Goal: Information Seeking & Learning: Learn about a topic

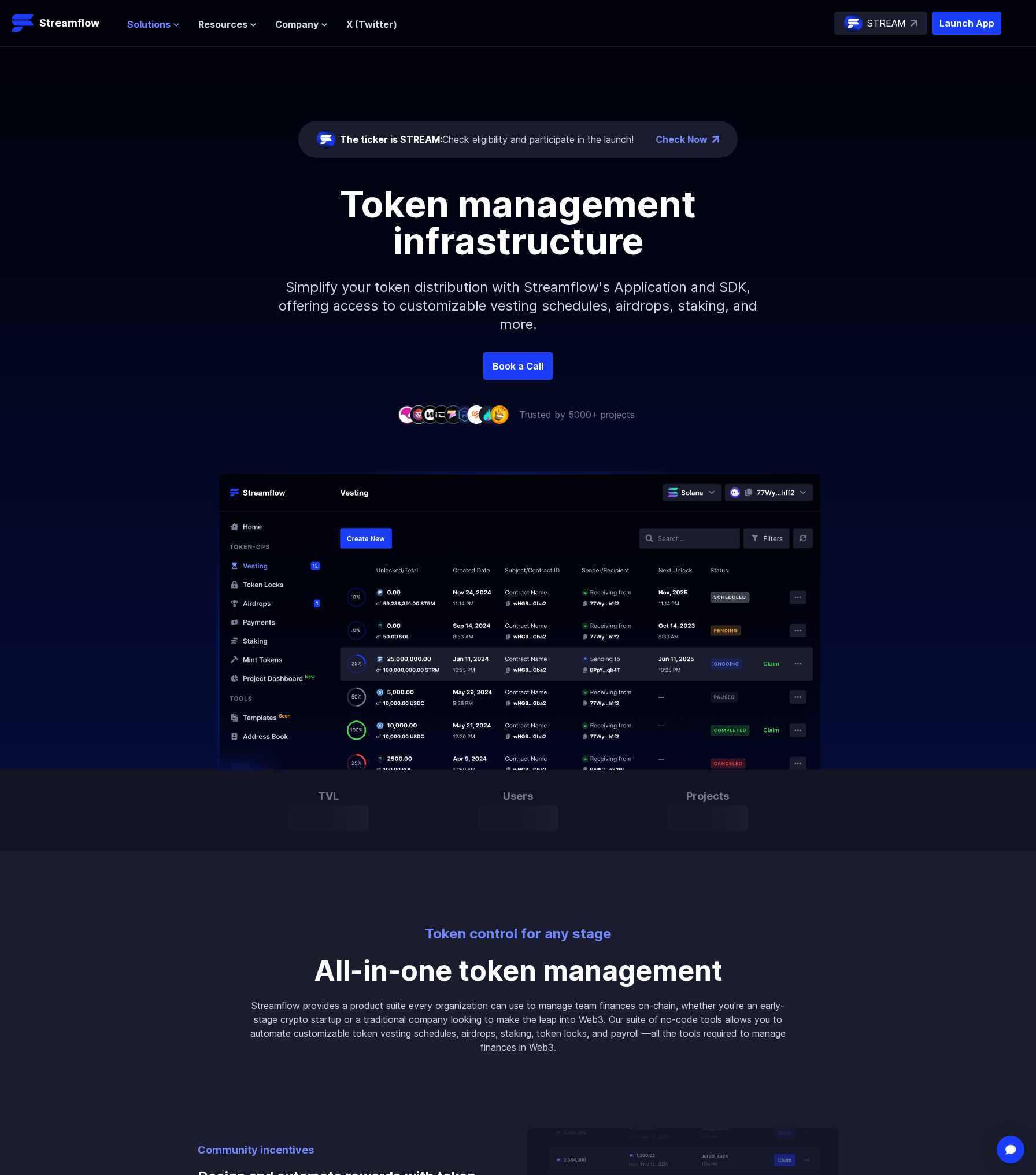
click at [144, 19] on span "Solutions" at bounding box center [149, 24] width 43 height 14
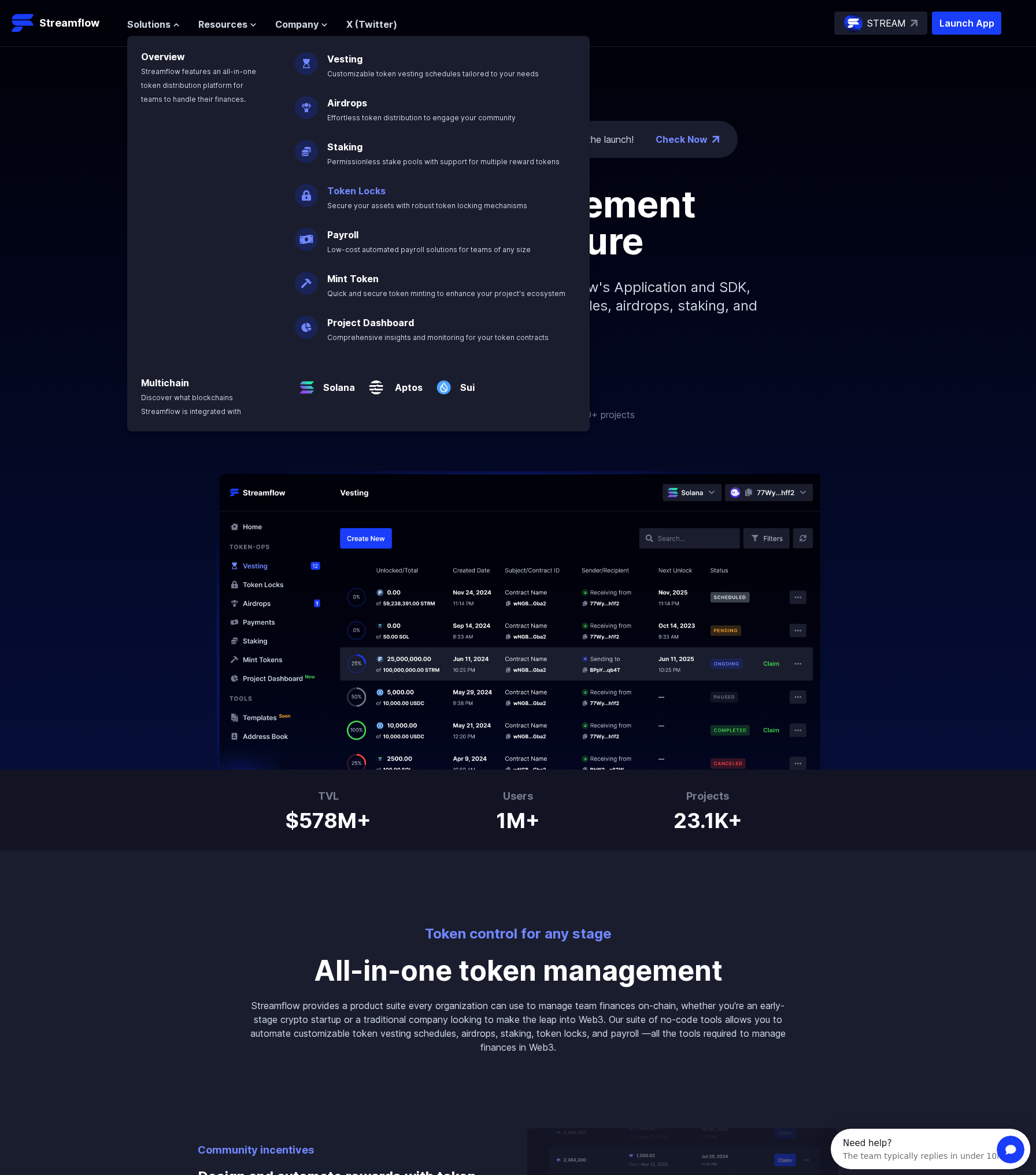
click at [352, 190] on link "Token Locks" at bounding box center [356, 191] width 58 height 11
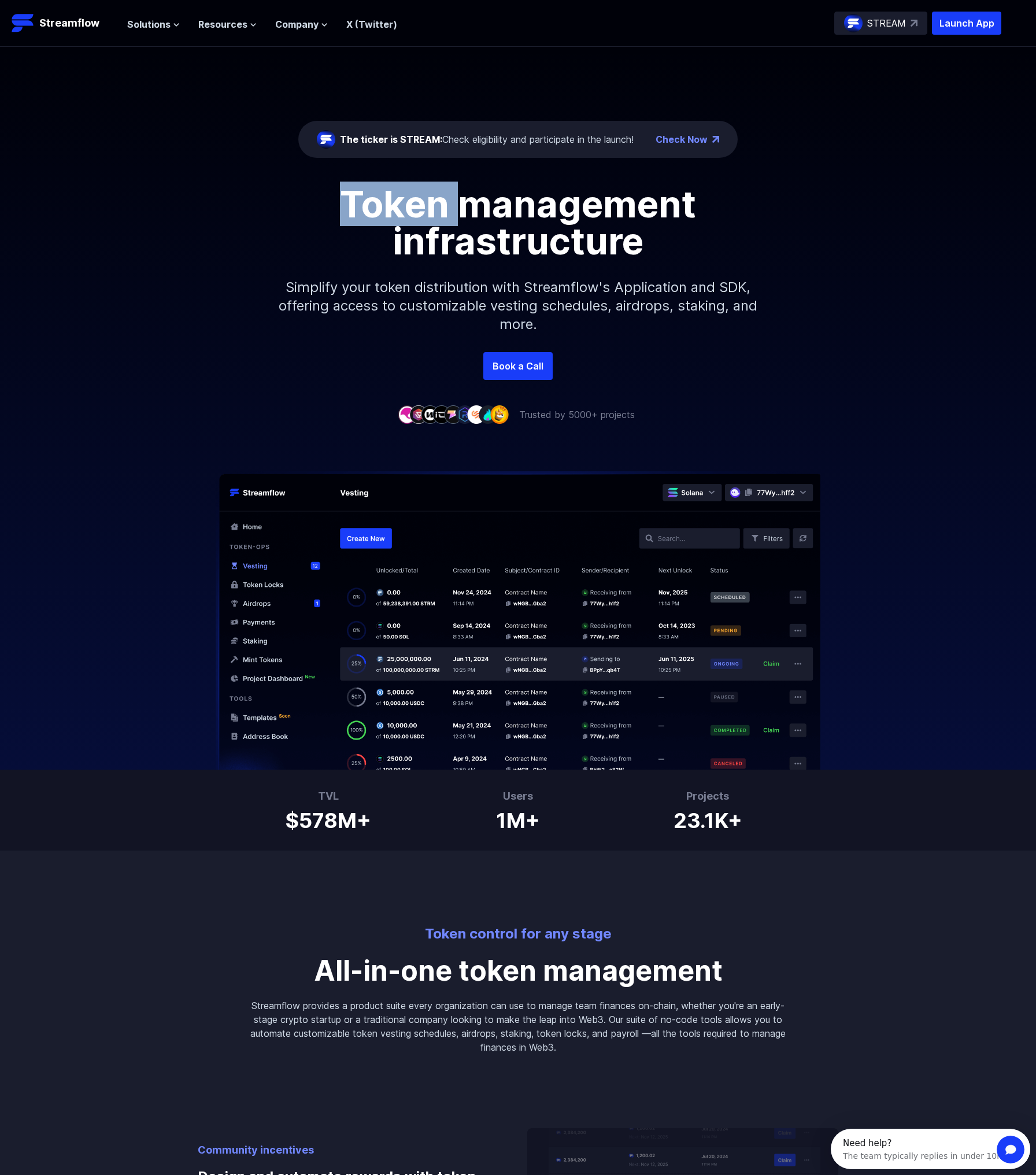
click at [352, 190] on h1 "Token management infrastructure" at bounding box center [518, 223] width 520 height 74
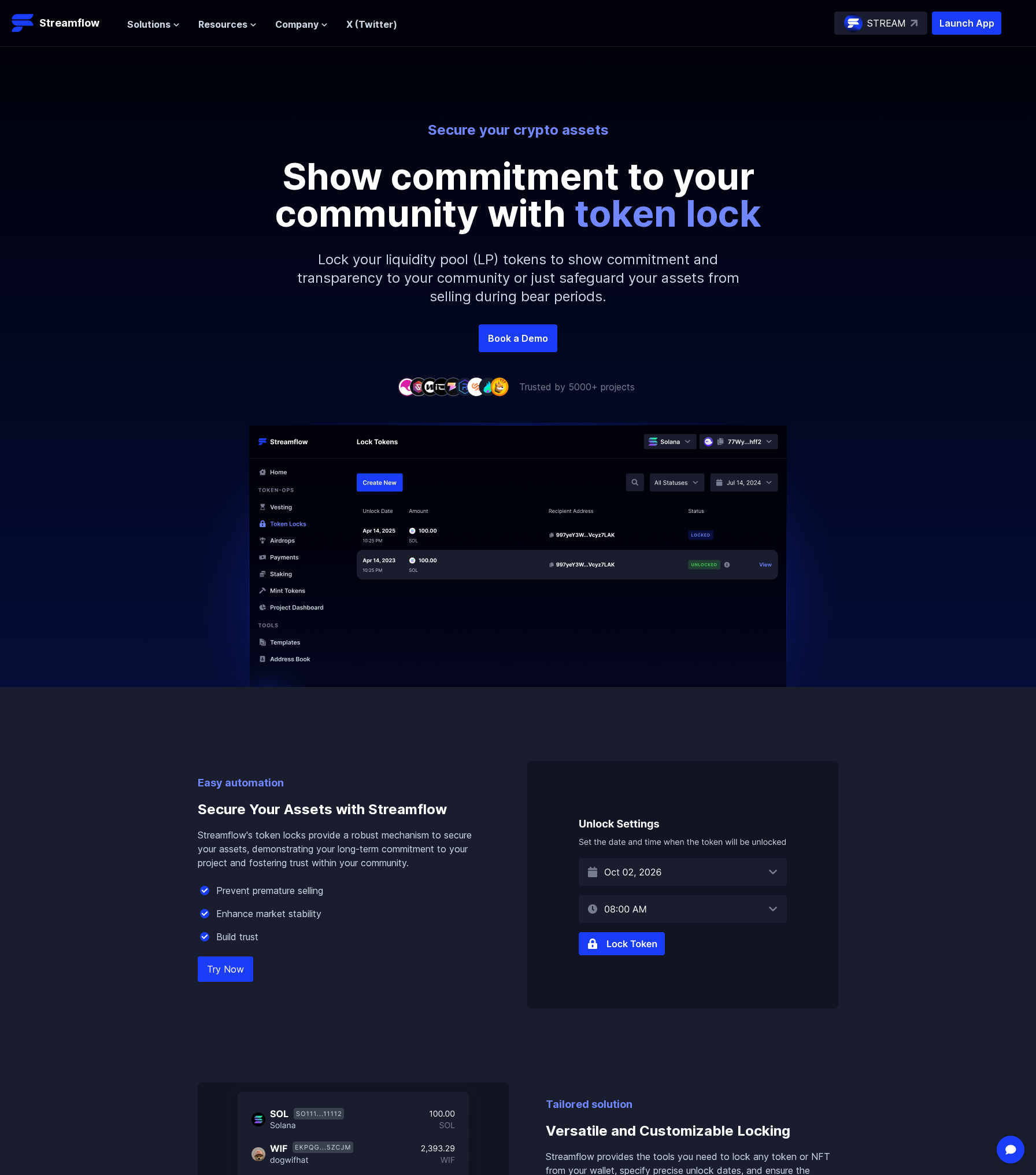
click at [888, 564] on div at bounding box center [518, 541] width 1036 height 293
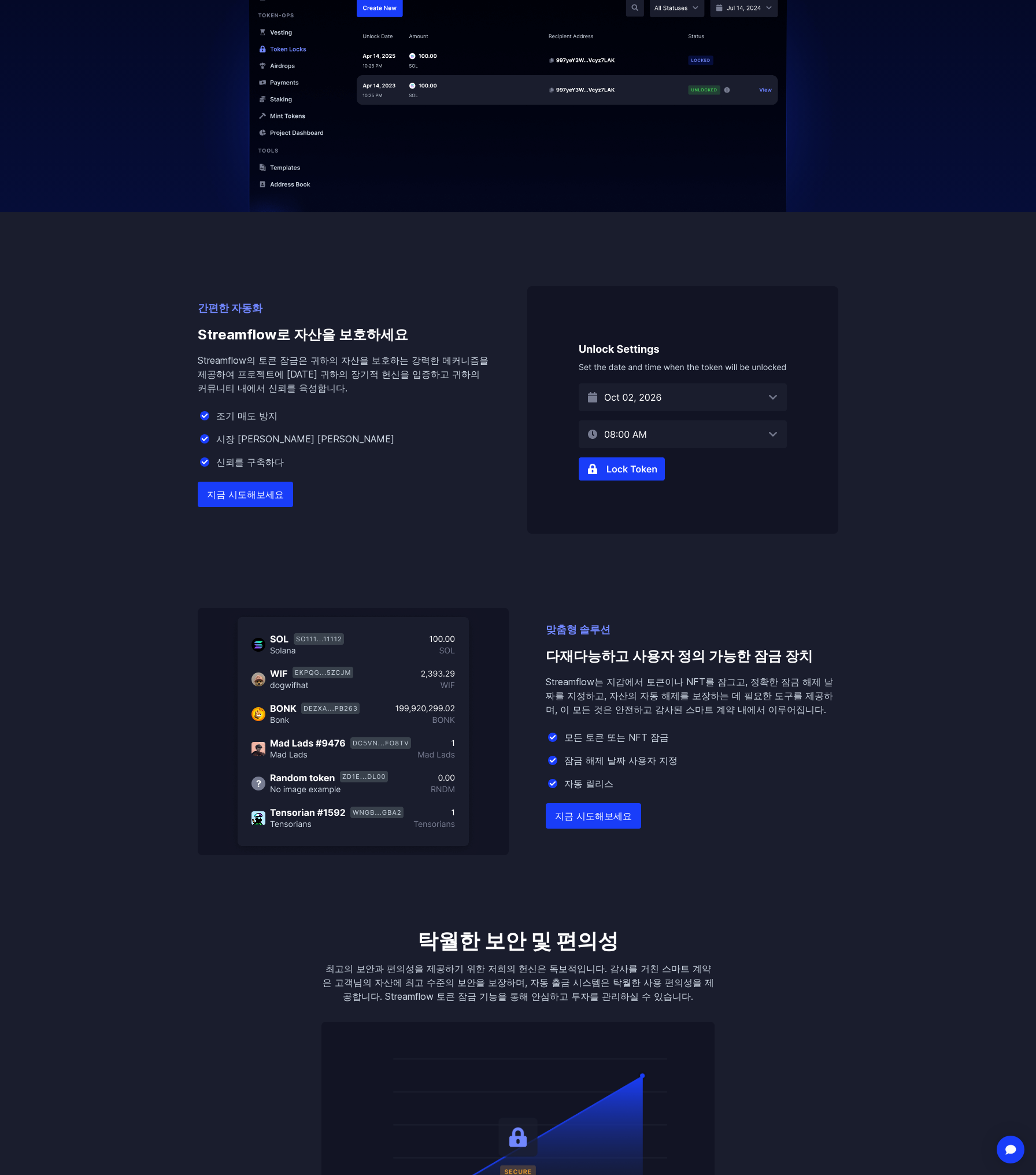
scroll to position [453, 0]
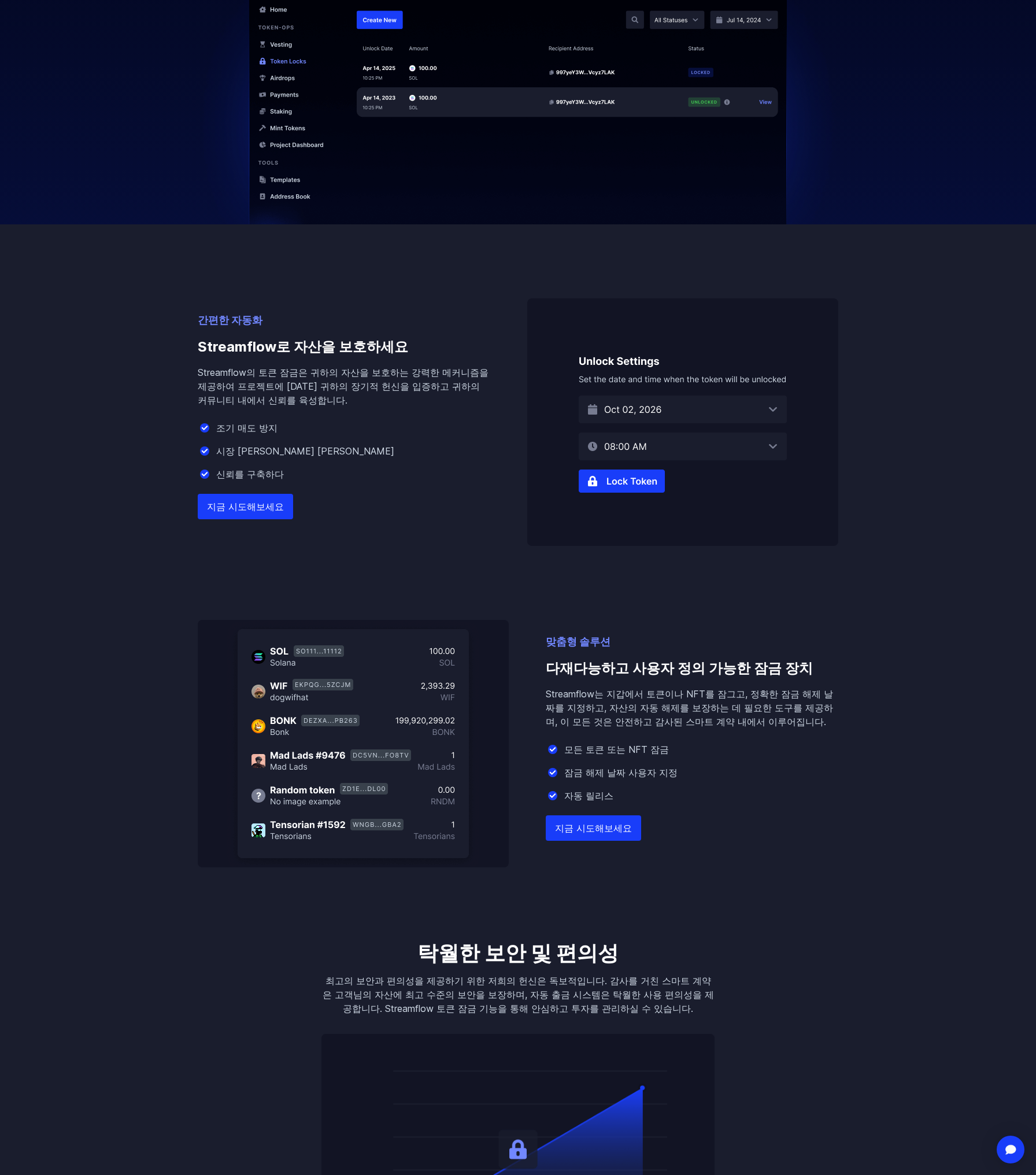
click at [371, 572] on div "간편한 자동화 Streamflow로 자산을 보호하세요 Streamflow의 토큰 잠금은 귀하의 자산을 보호하는 강력한 메커니즘을 제공하여 프로…" at bounding box center [518, 546] width 659 height 643
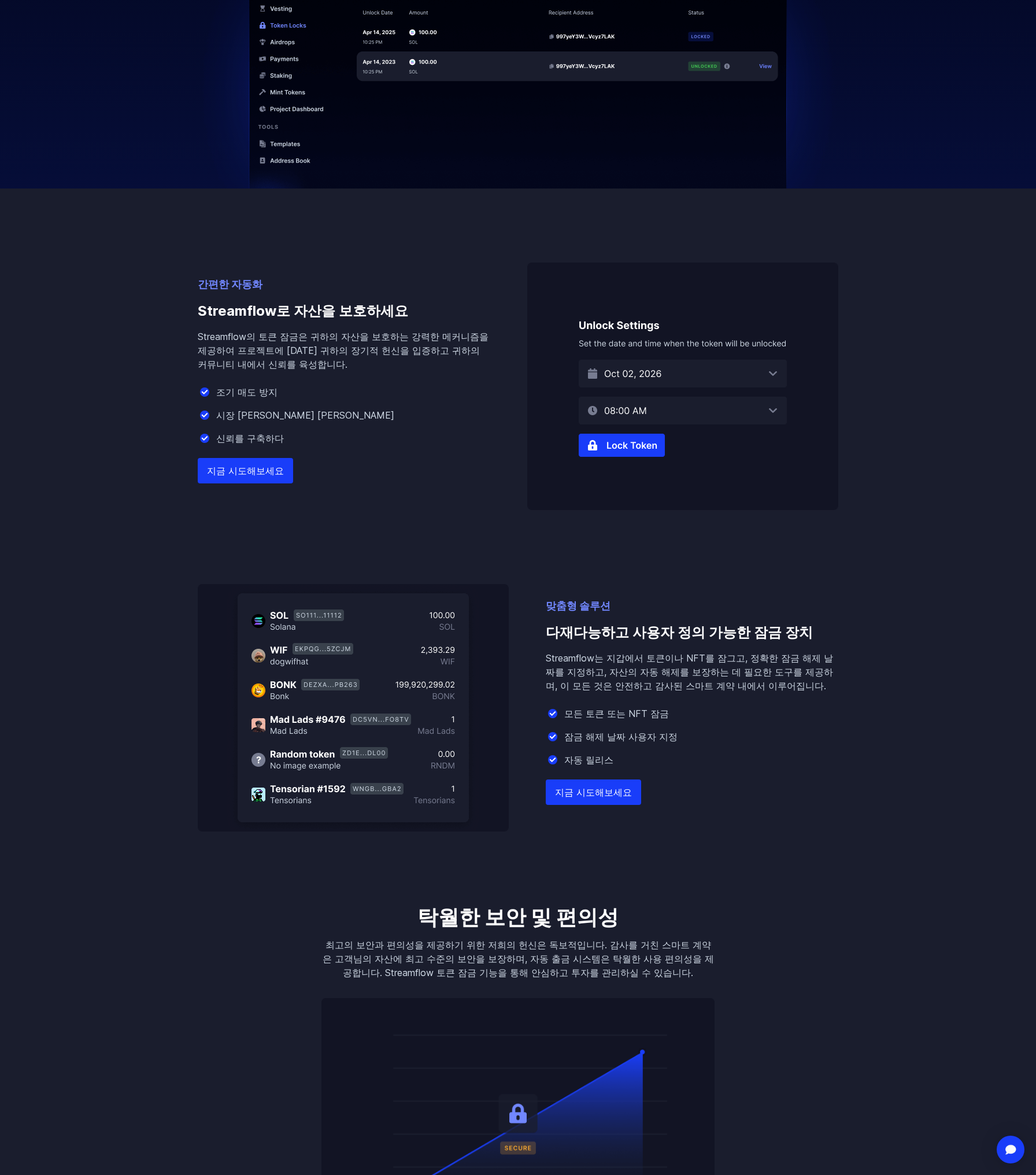
scroll to position [0, 0]
